Goal: Information Seeking & Learning: Check status

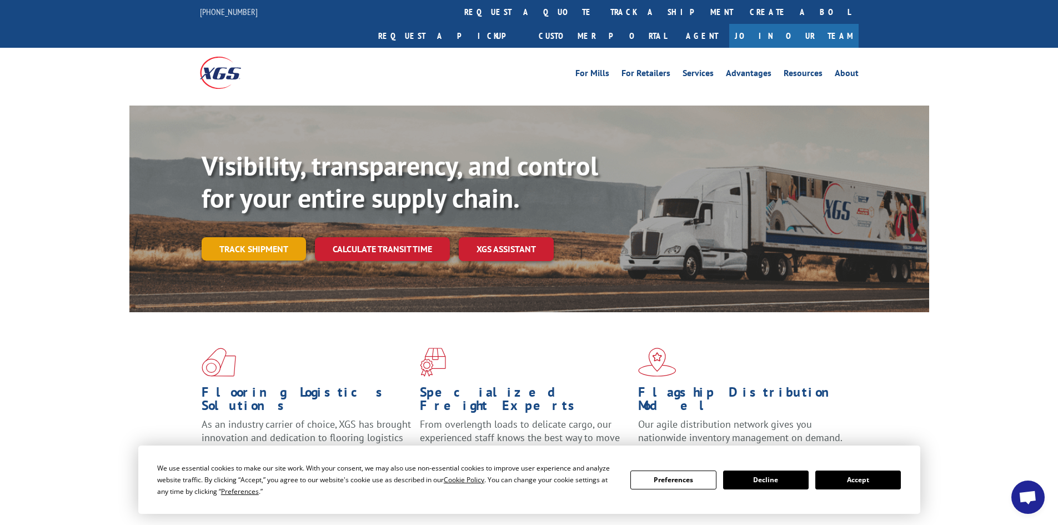
click at [258, 237] on link "Track shipment" at bounding box center [254, 248] width 104 height 23
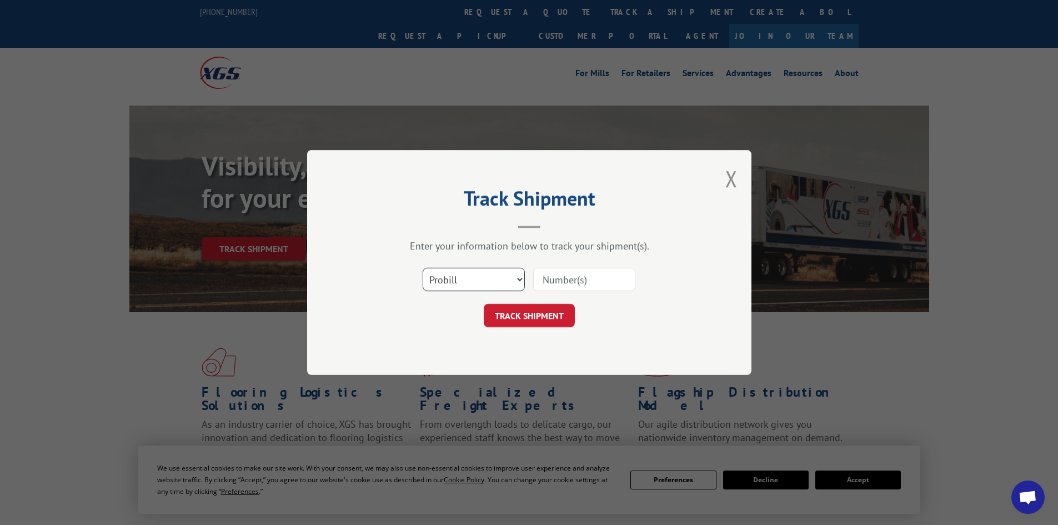
click at [470, 274] on select "Select category... Probill BOL PO" at bounding box center [474, 279] width 102 height 23
select select "bol"
click at [423, 268] on select "Select category... Probill BOL PO" at bounding box center [474, 279] width 102 height 23
click at [555, 274] on input at bounding box center [584, 279] width 102 height 23
type input "3384248"
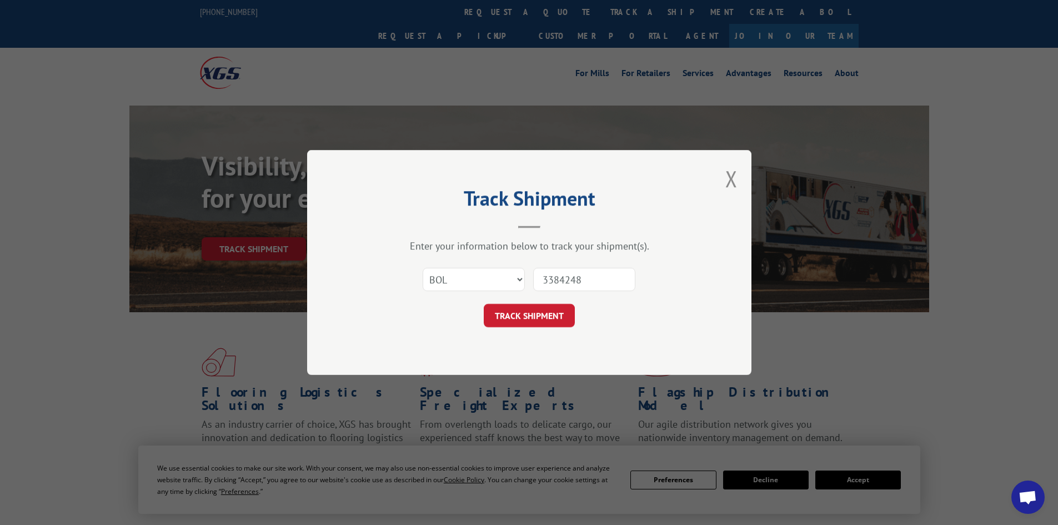
click button "TRACK SHIPMENT" at bounding box center [529, 315] width 91 height 23
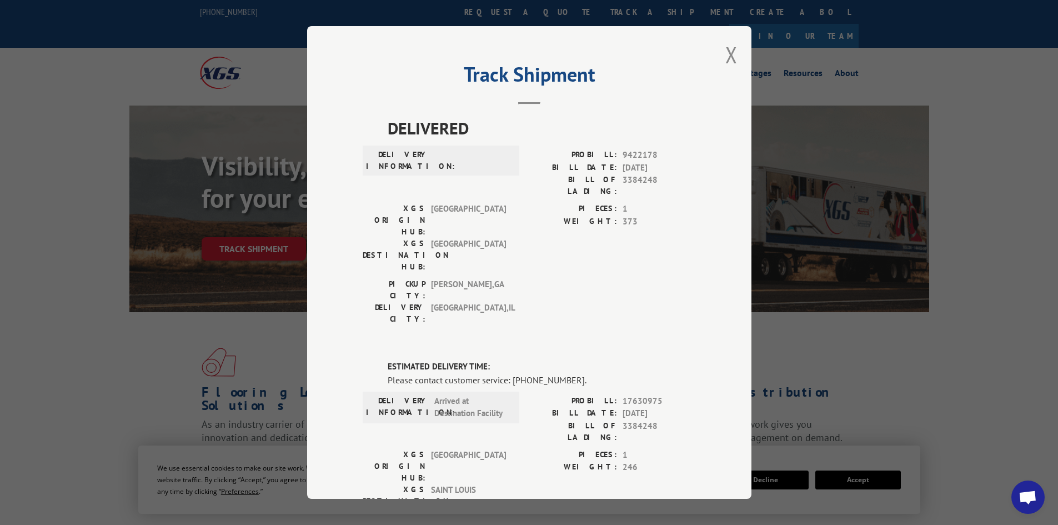
click at [719, 50] on div "Track Shipment DELIVERED DELIVERY INFORMATION: PROBILL: 9422178 BILL DATE: [DAT…" at bounding box center [529, 262] width 444 height 473
click at [725, 59] on button "Close modal" at bounding box center [731, 54] width 12 height 29
